Goal: Task Accomplishment & Management: Use online tool/utility

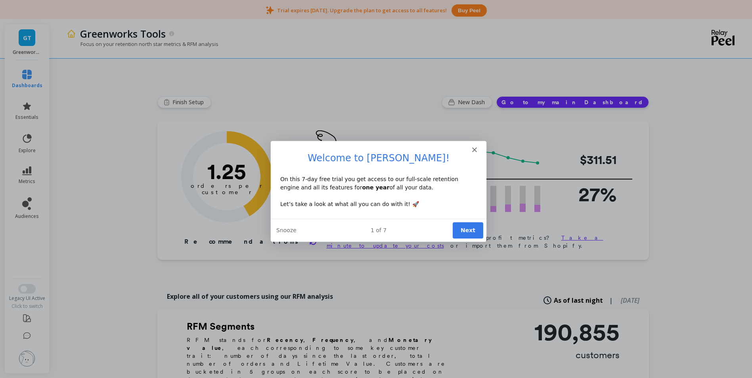
click at [461, 220] on div "1 of 7 Next Snooze" at bounding box center [378, 229] width 216 height 23
click at [462, 225] on button "Next" at bounding box center [467, 230] width 31 height 16
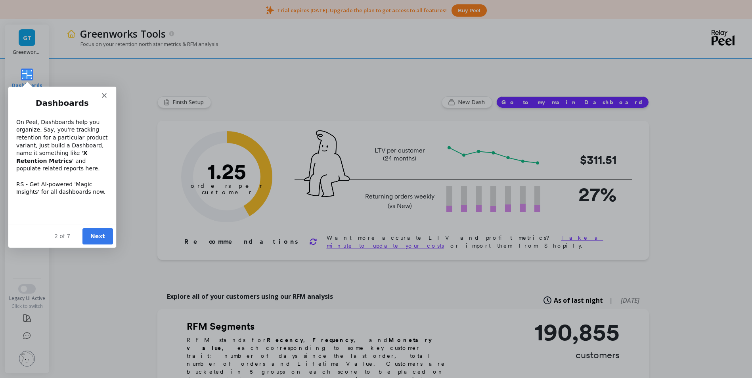
click at [97, 237] on button "Next" at bounding box center [97, 236] width 31 height 16
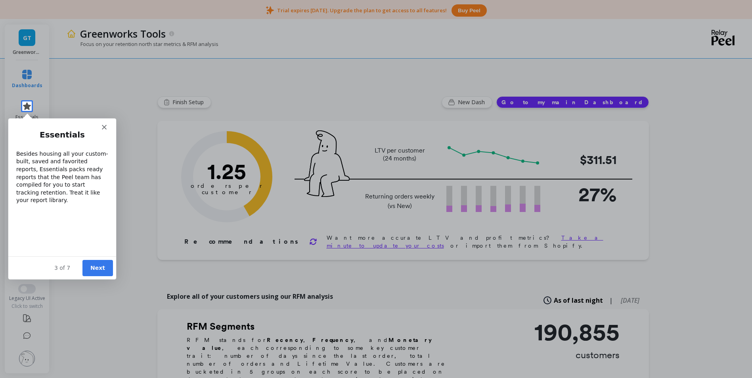
click at [97, 263] on button "Next" at bounding box center [97, 268] width 31 height 16
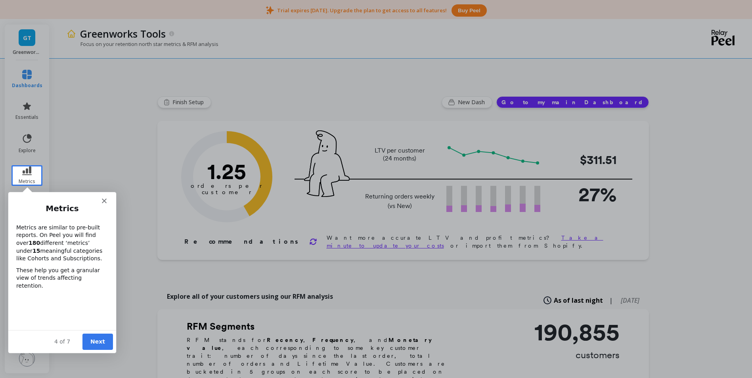
click at [102, 343] on button "Next" at bounding box center [97, 341] width 31 height 16
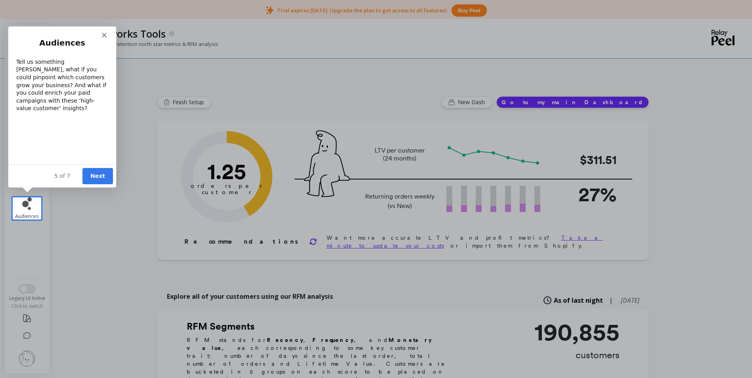
click at [103, 36] on polygon "Close" at bounding box center [103, 35] width 5 height 5
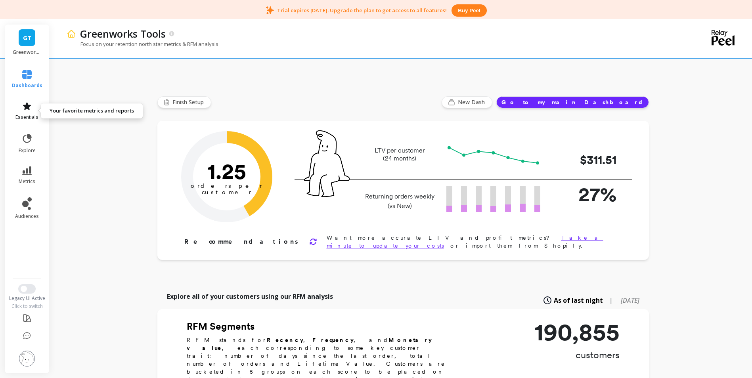
click at [25, 112] on link "essentials" at bounding box center [27, 110] width 31 height 19
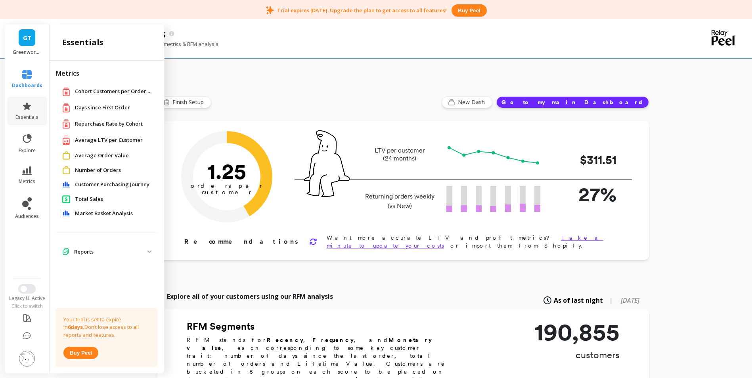
click at [117, 212] on span "Market Basket Analysis" at bounding box center [104, 214] width 58 height 8
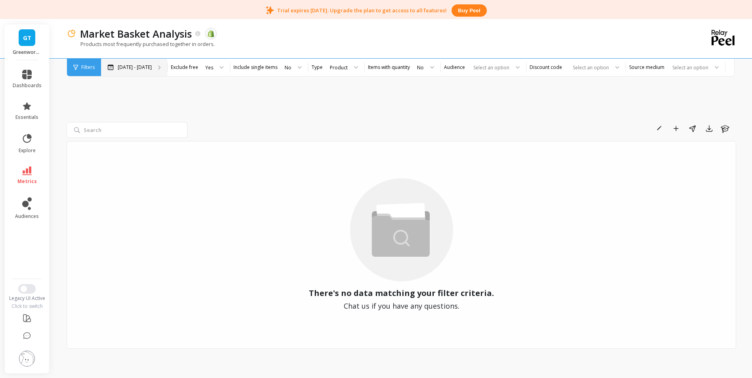
click at [123, 65] on p "[DATE] - [DATE]" at bounding box center [135, 67] width 34 height 6
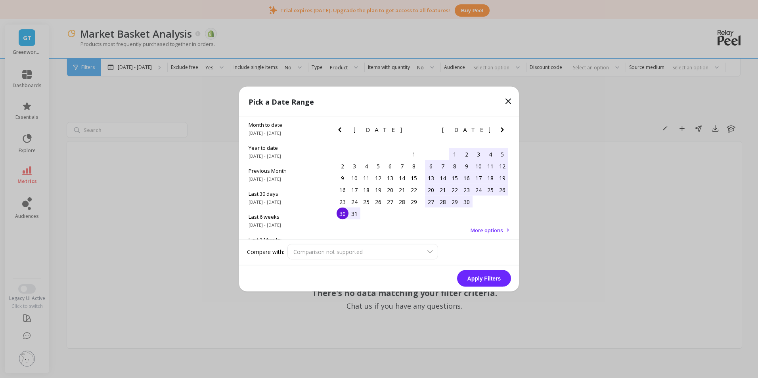
click at [501, 130] on icon "Next Month" at bounding box center [503, 130] width 10 height 10
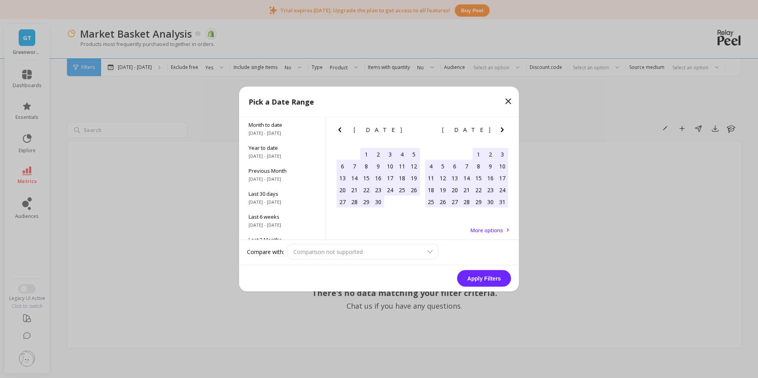
click at [501, 130] on icon "Next Month" at bounding box center [503, 130] width 10 height 10
click at [430, 153] on div "1" at bounding box center [431, 154] width 12 height 12
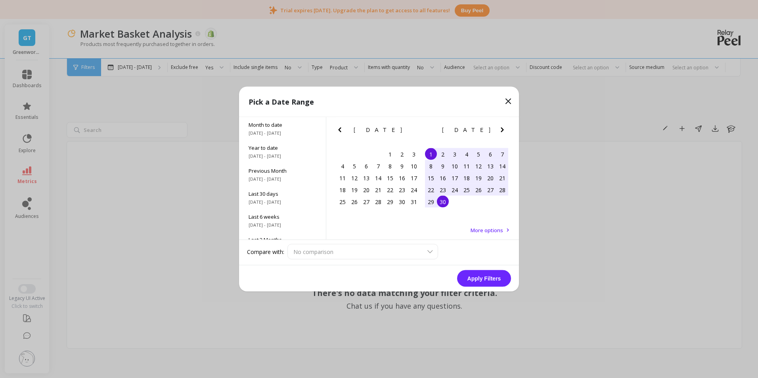
click at [444, 201] on div "30" at bounding box center [443, 202] width 12 height 12
click at [489, 285] on button "Apply Filters" at bounding box center [484, 278] width 54 height 17
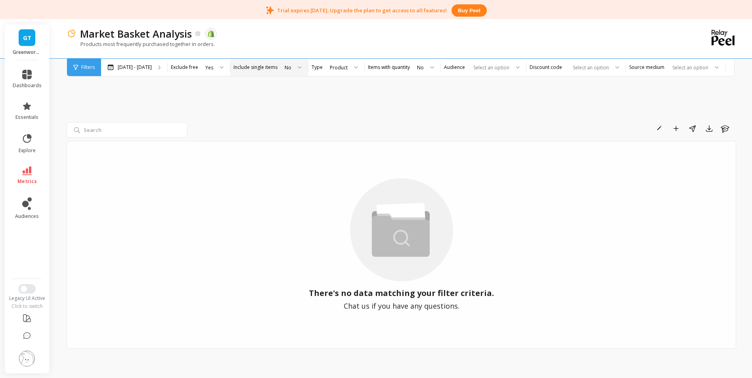
click at [292, 69] on div at bounding box center [297, 67] width 10 height 17
click at [292, 68] on div at bounding box center [297, 67] width 10 height 17
click at [216, 69] on div at bounding box center [219, 67] width 10 height 17
click at [211, 98] on div "No" at bounding box center [214, 105] width 31 height 14
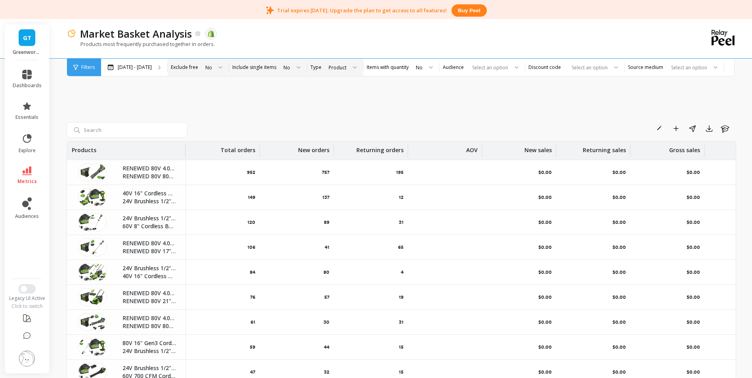
click at [330, 71] on div "Product" at bounding box center [337, 67] width 19 height 9
click at [378, 70] on label "Items with quantity" at bounding box center [388, 67] width 42 height 6
click at [423, 66] on div at bounding box center [428, 67] width 10 height 17
click at [409, 94] on div "Yes" at bounding box center [424, 89] width 30 height 14
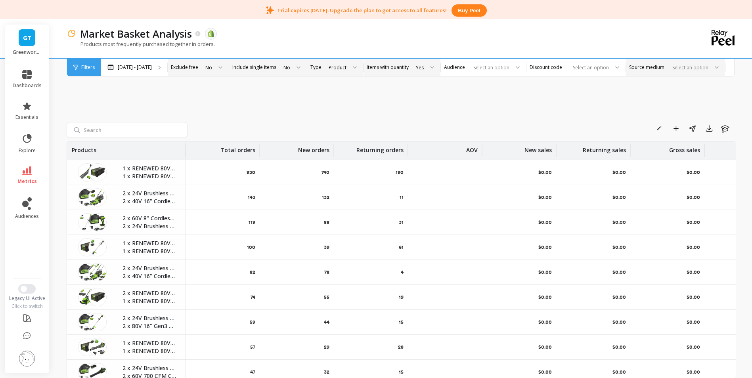
click at [709, 67] on div at bounding box center [714, 67] width 10 height 17
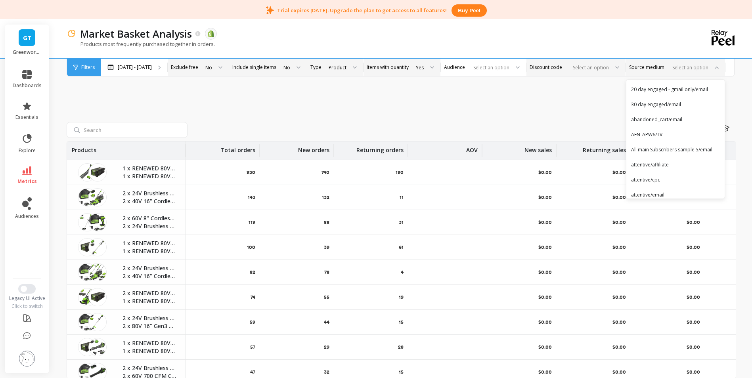
click at [610, 69] on div at bounding box center [615, 67] width 10 height 17
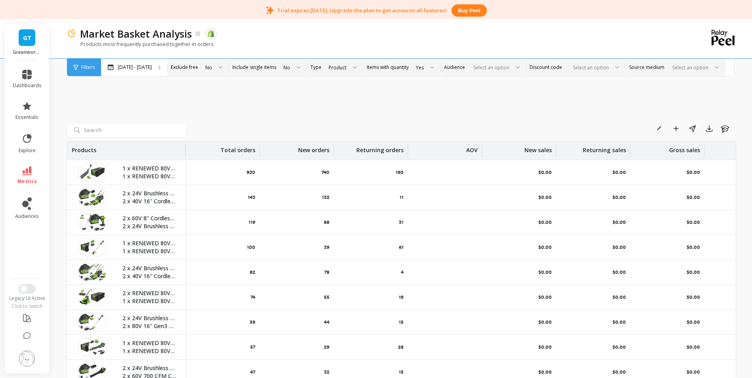
click at [483, 72] on div "Select an option" at bounding box center [483, 67] width 85 height 17
click at [475, 78] on div "Market Basket Analysis The data you are viewing comes from: Shopify Products mo…" at bounding box center [403, 216] width 698 height 390
click at [461, 85] on div "All Customers" at bounding box center [483, 89] width 84 height 14
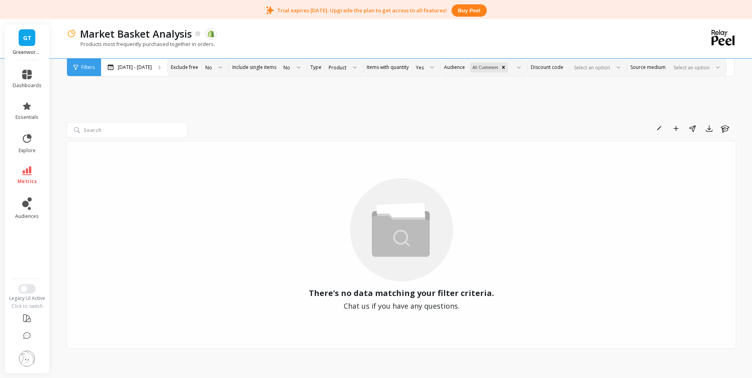
click at [690, 67] on div at bounding box center [689, 68] width 39 height 8
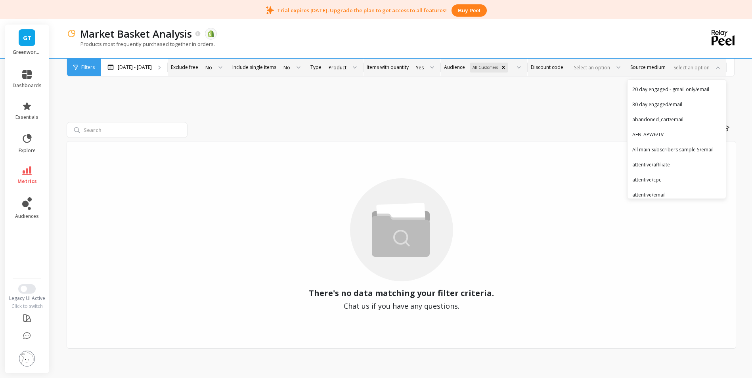
click at [611, 69] on div at bounding box center [616, 67] width 10 height 17
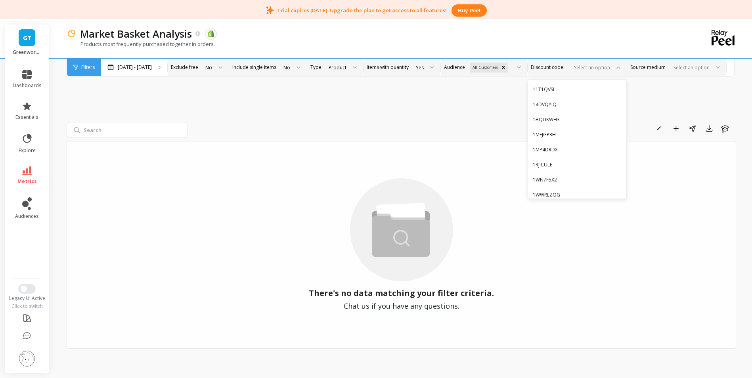
click at [545, 67] on div "Select an option" at bounding box center [572, 67] width 77 height 9
click at [502, 67] on icon "Remove All Customers" at bounding box center [503, 67] width 3 height 3
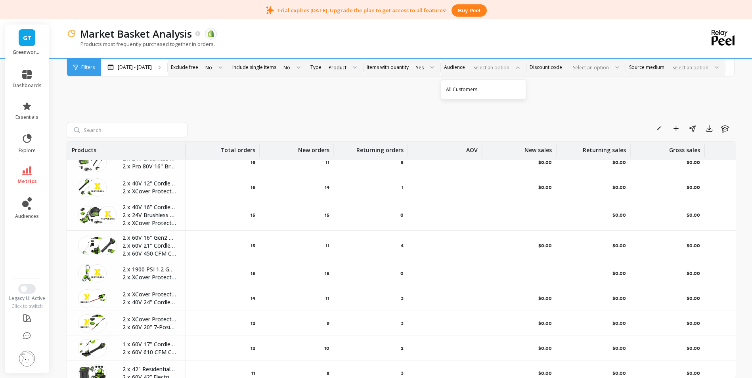
scroll to position [549, 0]
